Goal: Task Accomplishment & Management: Manage account settings

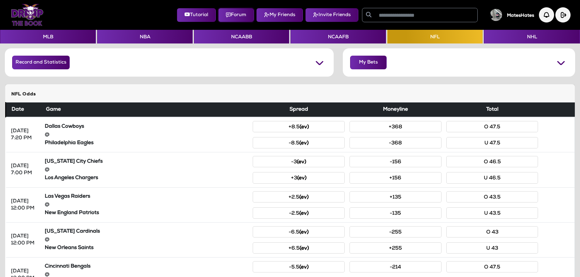
click at [228, 12] on button "Forum" at bounding box center [236, 15] width 36 height 14
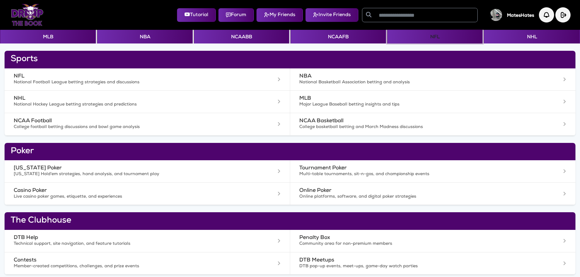
click at [425, 37] on button "NFL" at bounding box center [434, 37] width 95 height 14
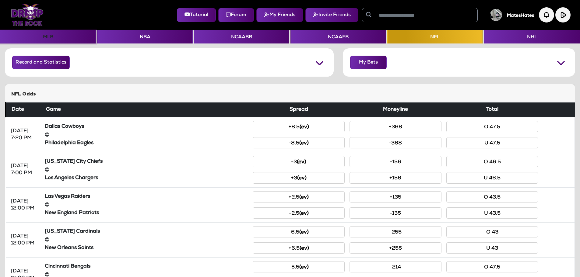
click at [55, 37] on button "MLB" at bounding box center [48, 37] width 96 height 14
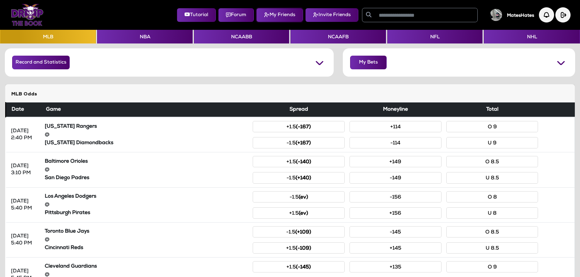
click at [278, 17] on button "My Friends" at bounding box center [279, 15] width 47 height 14
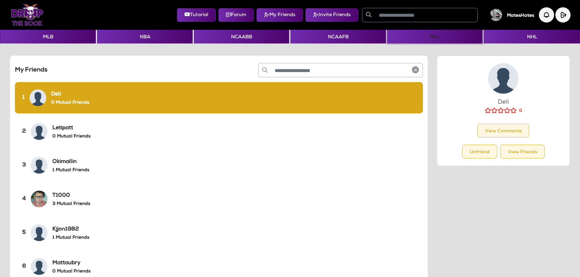
click at [405, 37] on button "NFL" at bounding box center [434, 37] width 95 height 14
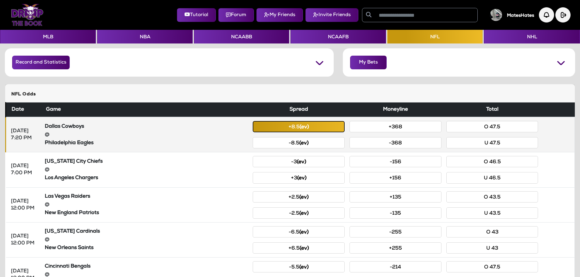
click at [277, 128] on button "+8.5 (ev)" at bounding box center [299, 126] width 92 height 11
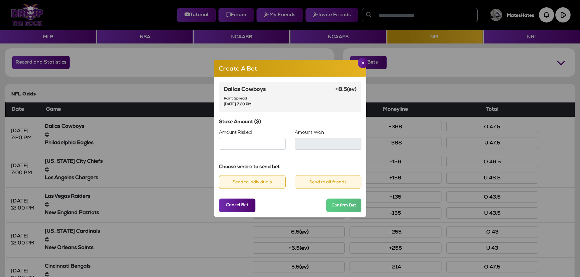
click at [251, 144] on input "Amount Risked" at bounding box center [252, 144] width 67 height 12
type input "***"
click at [279, 121] on h6 "Stake Amount ($)" at bounding box center [290, 123] width 143 height 6
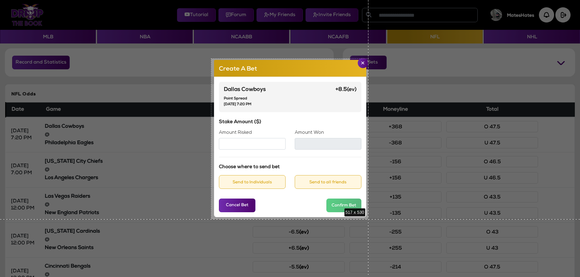
drag, startPoint x: 211, startPoint y: 58, endPoint x: 369, endPoint y: 220, distance: 225.3
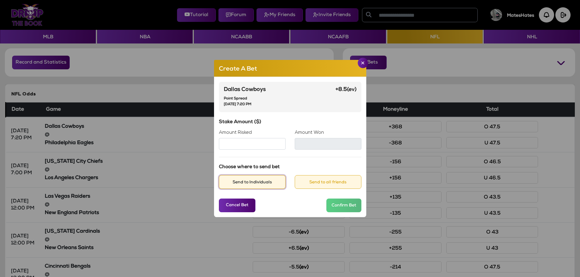
click at [250, 182] on button "Send to Individuals" at bounding box center [252, 182] width 67 height 14
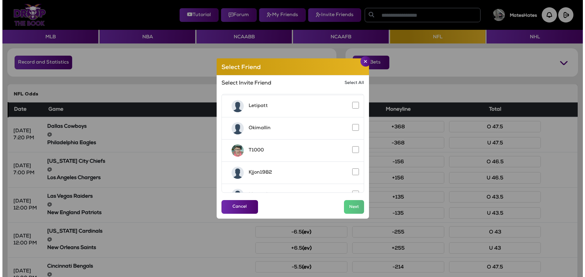
scroll to position [30, 0]
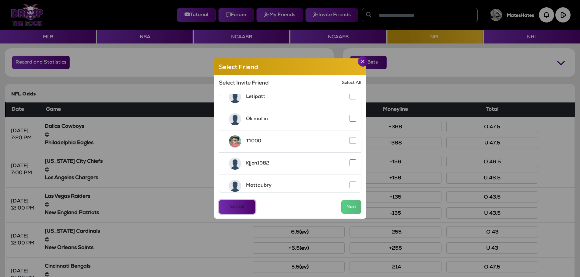
click at [240, 204] on button "Cancel" at bounding box center [237, 207] width 37 height 14
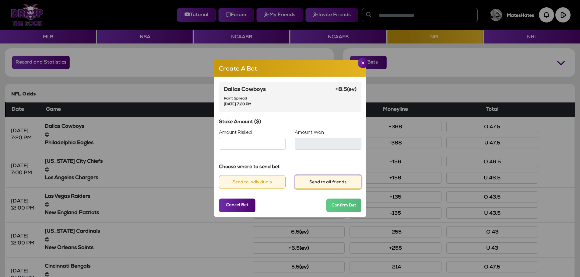
click at [324, 185] on button "Send to all friends" at bounding box center [328, 182] width 67 height 14
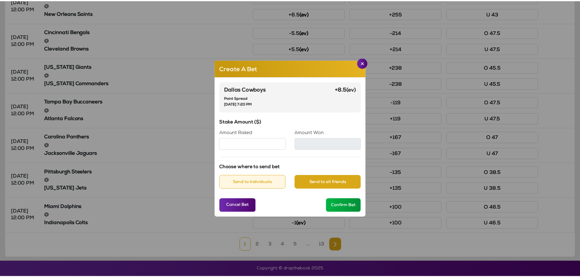
scroll to position [0, 0]
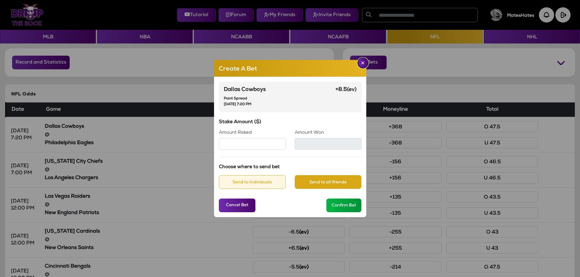
click at [359, 65] on button "Close" at bounding box center [363, 63] width 10 height 10
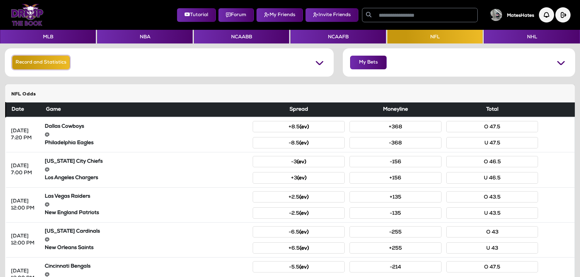
click at [27, 62] on button "Record and Statistics" at bounding box center [41, 63] width 58 height 14
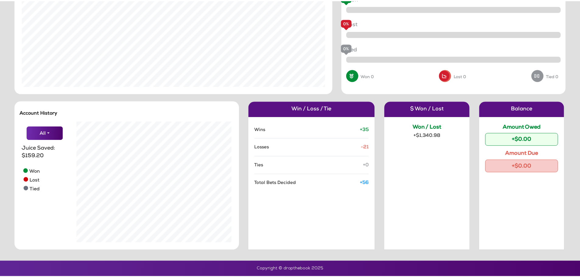
scroll to position [304431, 304388]
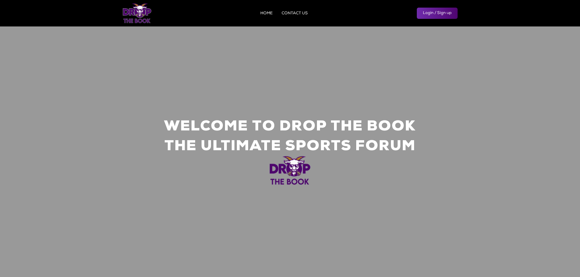
click at [443, 14] on link "Login / Sign up" at bounding box center [437, 13] width 41 height 11
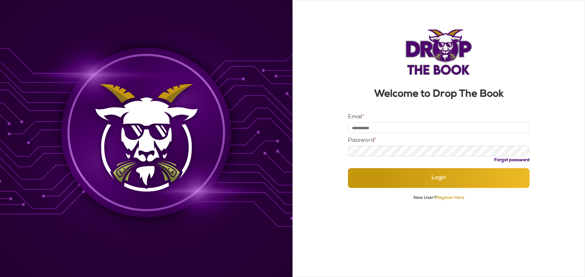
type input "**********"
click at [445, 197] on link "Register Here" at bounding box center [450, 198] width 28 height 4
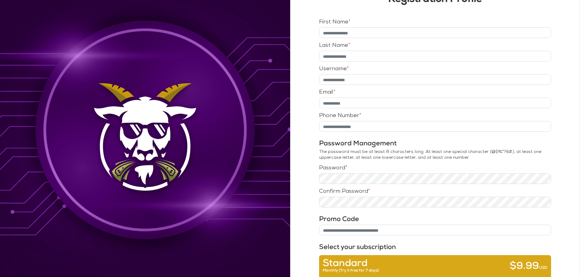
scroll to position [147, 0]
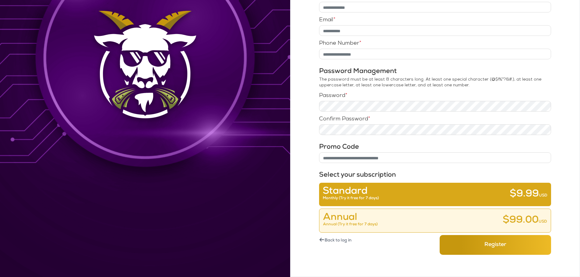
click at [330, 240] on link "← Back to log in" at bounding box center [374, 241] width 111 height 12
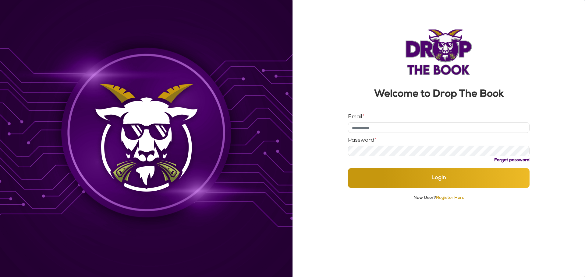
type input "**********"
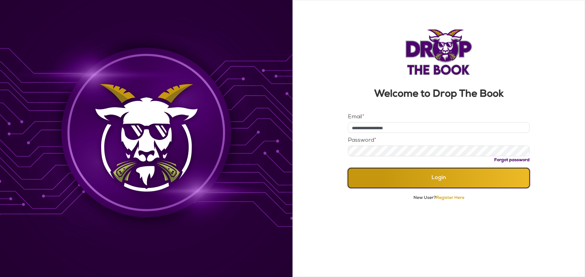
click at [416, 178] on button "Login" at bounding box center [439, 178] width 182 height 20
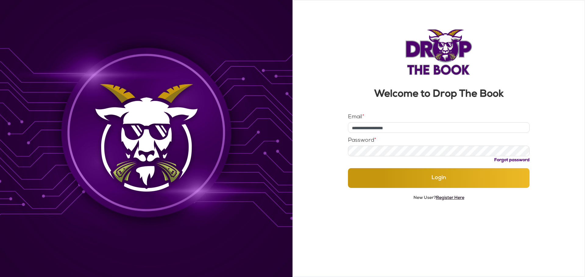
click at [443, 198] on link "Register Here" at bounding box center [450, 198] width 28 height 4
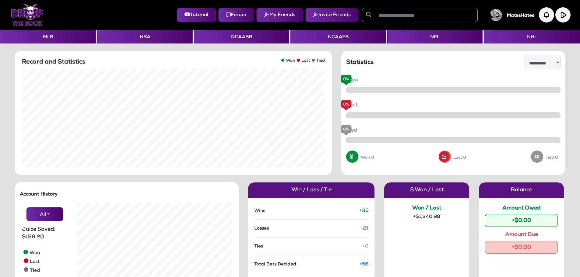
scroll to position [122, 164]
click at [33, 17] on img at bounding box center [27, 15] width 33 height 22
